Goal: Transaction & Acquisition: Subscribe to service/newsletter

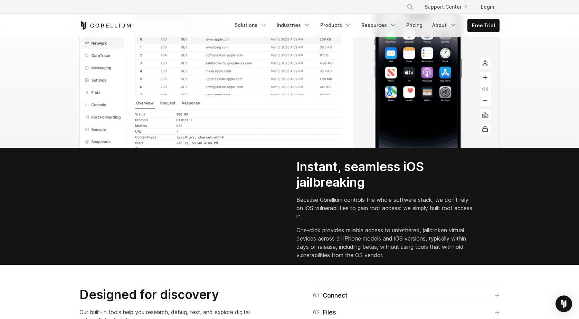
scroll to position [828, 0]
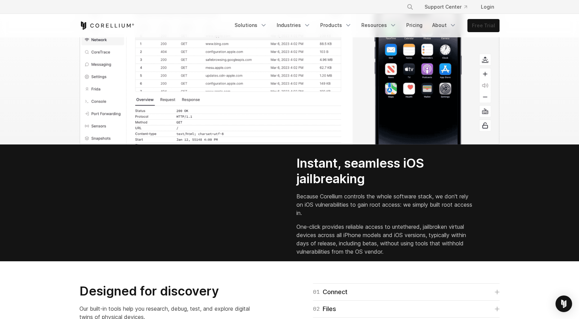
click at [486, 29] on link "Free Trial" at bounding box center [482, 25] width 31 height 12
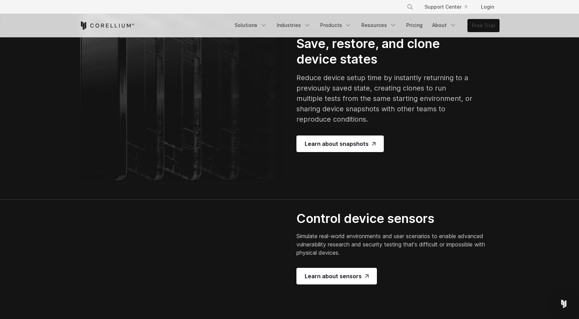
scroll to position [1346, 0]
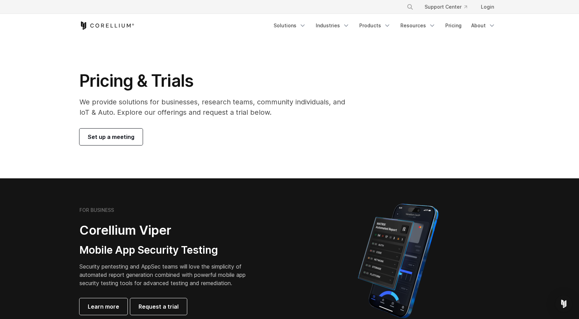
click at [121, 137] on span "Set up a meeting" at bounding box center [111, 137] width 47 height 8
